Goal: Find specific page/section: Find specific page/section

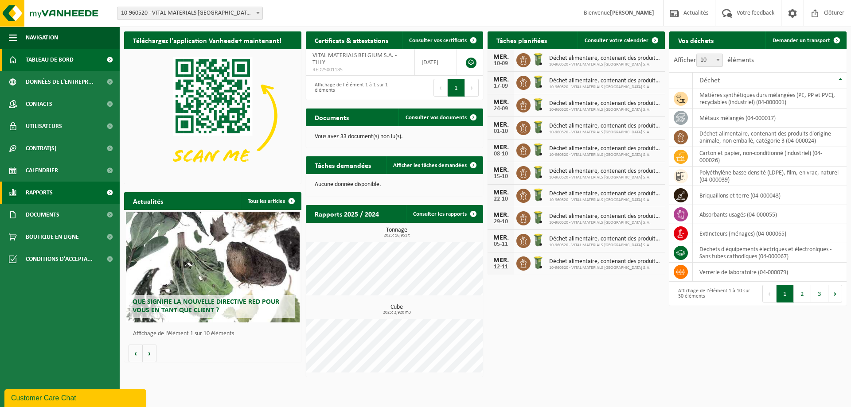
click at [35, 188] on span "Rapports" at bounding box center [39, 193] width 27 height 22
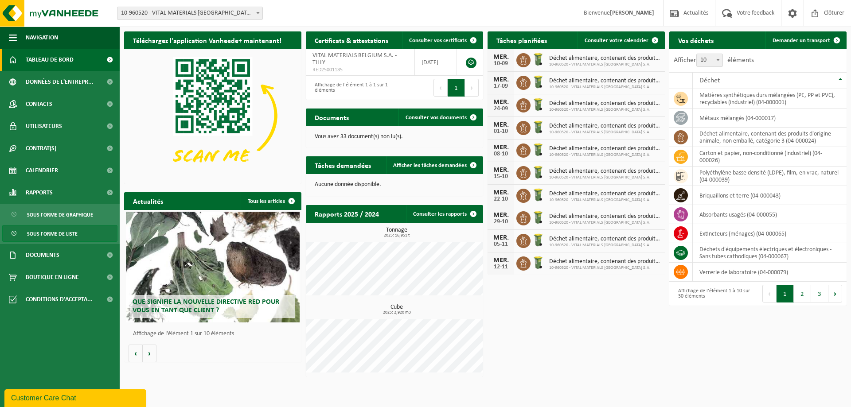
click at [34, 232] on span "Sous forme de liste" at bounding box center [52, 234] width 51 height 17
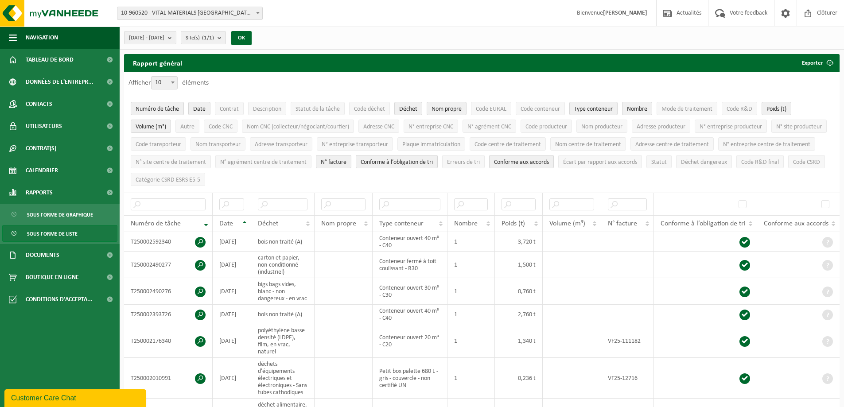
click at [244, 220] on th "Date" at bounding box center [232, 223] width 39 height 17
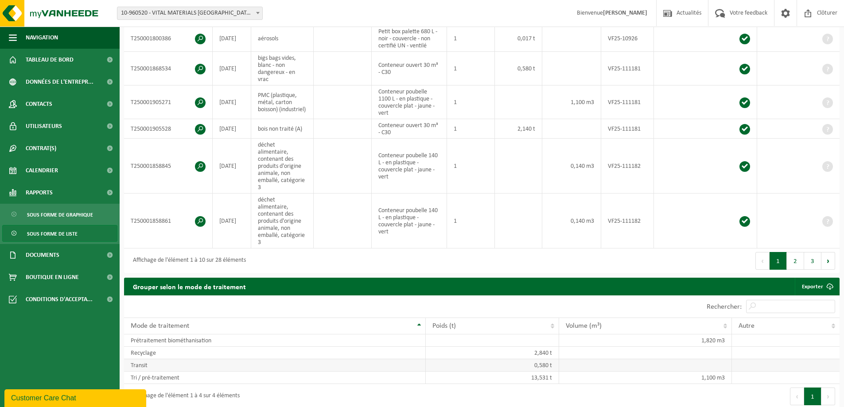
scroll to position [443, 0]
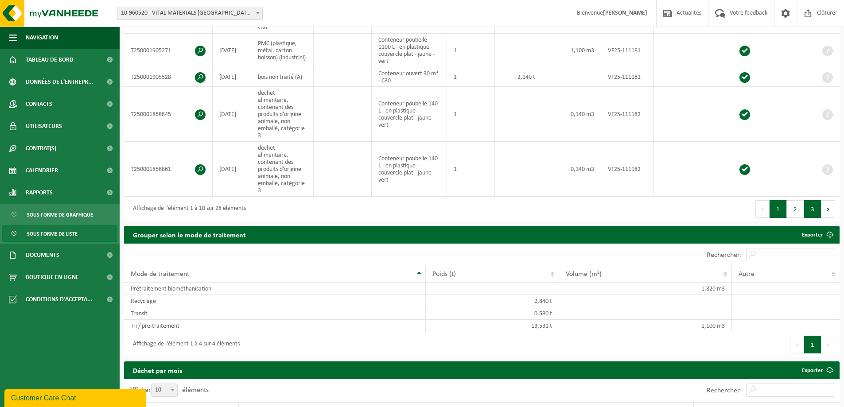
click at [811, 200] on button "3" at bounding box center [813, 209] width 17 height 18
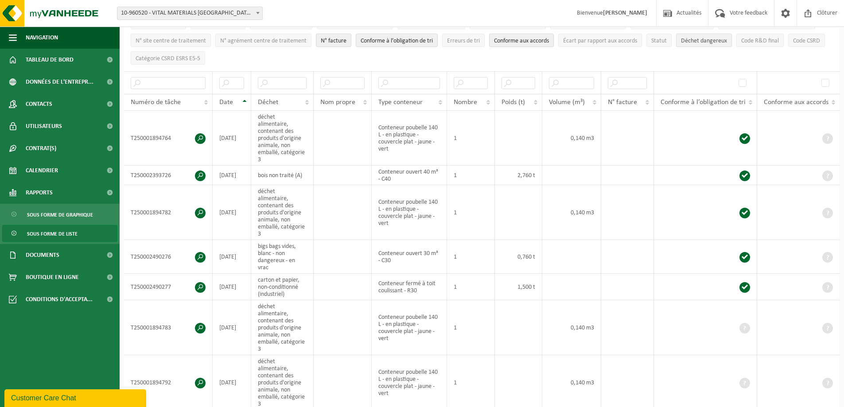
scroll to position [89, 0]
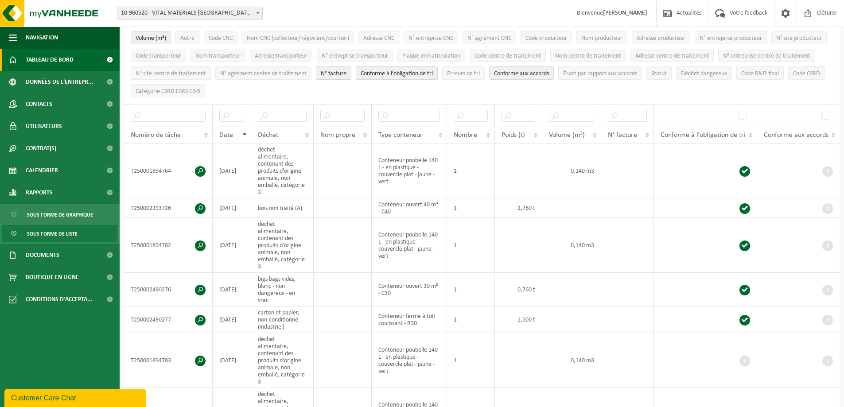
click at [59, 53] on span "Tableau de bord" at bounding box center [50, 60] width 48 height 22
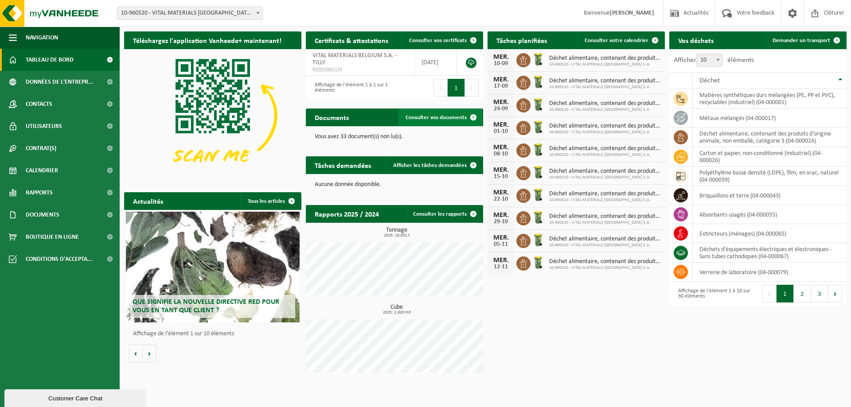
click at [439, 112] on link "Consulter vos documents" at bounding box center [441, 118] width 84 height 18
